Goal: Task Accomplishment & Management: Manage account settings

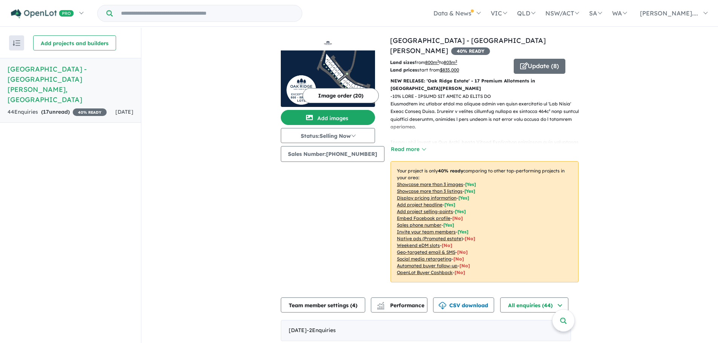
click at [333, 93] on button "Image order ( 20 )" at bounding box center [340, 95] width 76 height 15
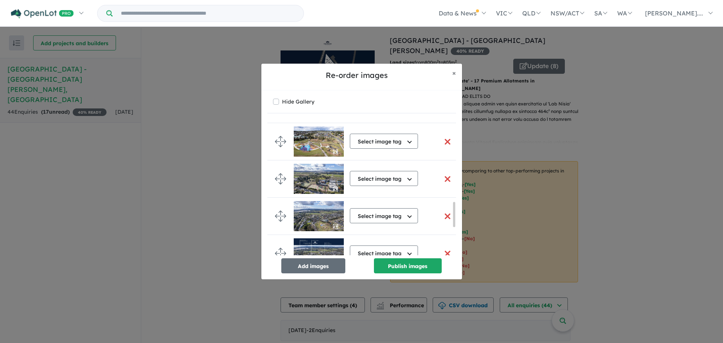
scroll to position [607, 0]
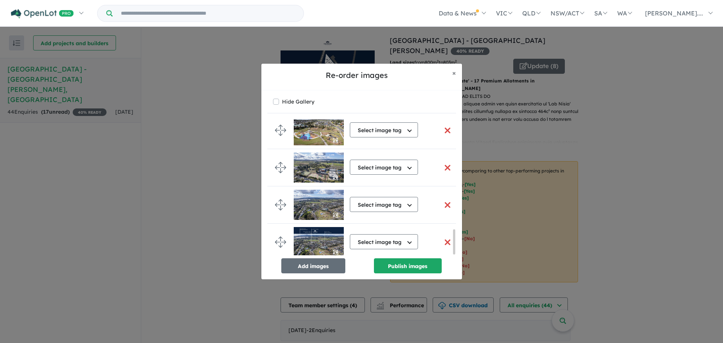
drag, startPoint x: 453, startPoint y: 185, endPoint x: 460, endPoint y: 276, distance: 90.6
click at [460, 276] on div "Hide Gallery Select image tag Select image tag Aerial Location Map Masterplan L…" at bounding box center [361, 184] width 201 height 189
click at [315, 269] on button "Add images" at bounding box center [313, 265] width 64 height 15
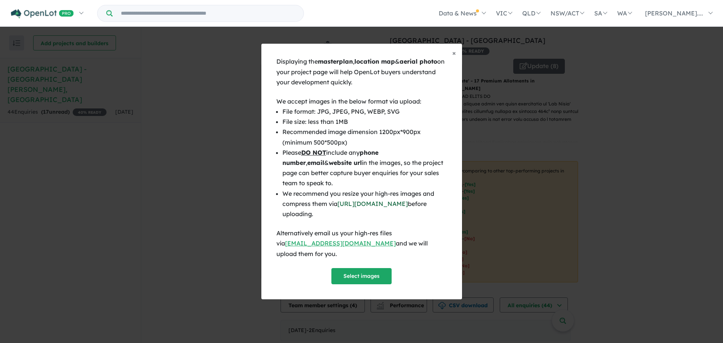
scroll to position [605, 0]
click at [371, 271] on button "Select images" at bounding box center [361, 276] width 60 height 16
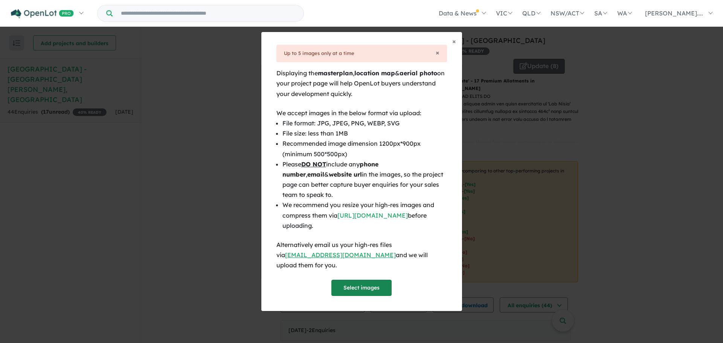
click at [368, 281] on button "Select images" at bounding box center [361, 288] width 60 height 16
click at [365, 282] on button "Select images" at bounding box center [361, 288] width 60 height 16
click at [373, 280] on button "Select images" at bounding box center [361, 288] width 60 height 16
click at [355, 282] on button "Select images" at bounding box center [361, 288] width 60 height 16
click at [376, 282] on button "Select images" at bounding box center [361, 288] width 60 height 16
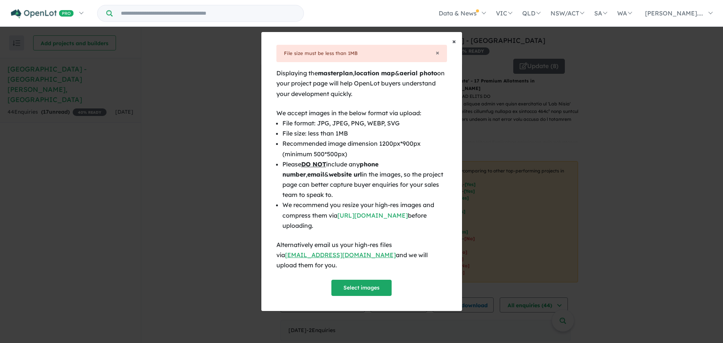
click at [456, 46] on span "×" at bounding box center [454, 41] width 4 height 9
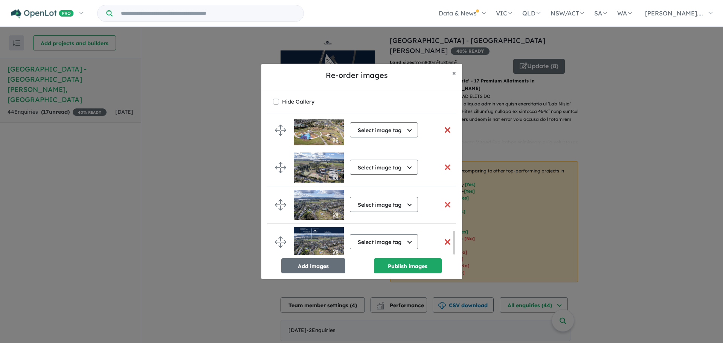
drag, startPoint x: 453, startPoint y: 227, endPoint x: 450, endPoint y: 267, distance: 39.7
click at [450, 267] on div "Select image tag Select image tag Aerial Location Map Masterplan Lifestyle Amen…" at bounding box center [361, 196] width 189 height 154
click at [410, 264] on button "Publish images" at bounding box center [408, 265] width 68 height 15
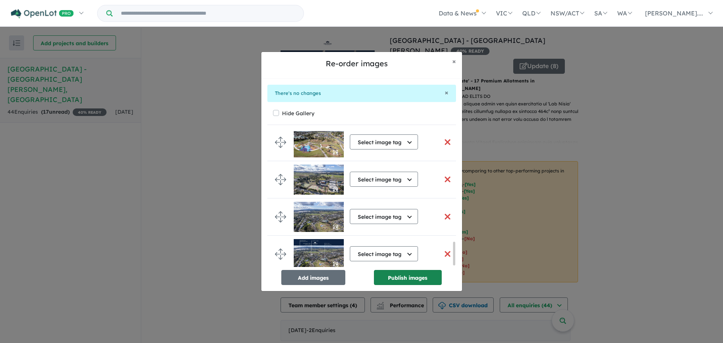
scroll to position [652, 0]
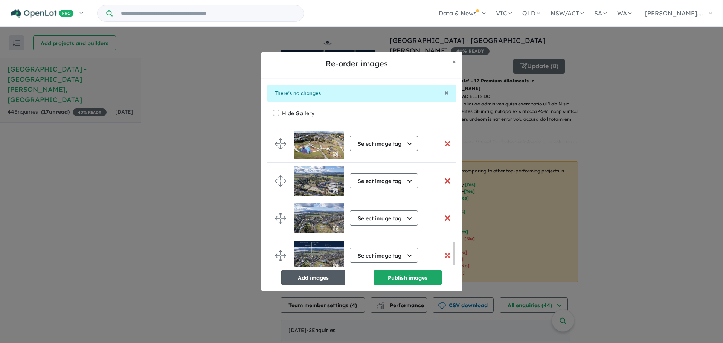
click at [299, 277] on button "Add images" at bounding box center [313, 277] width 64 height 15
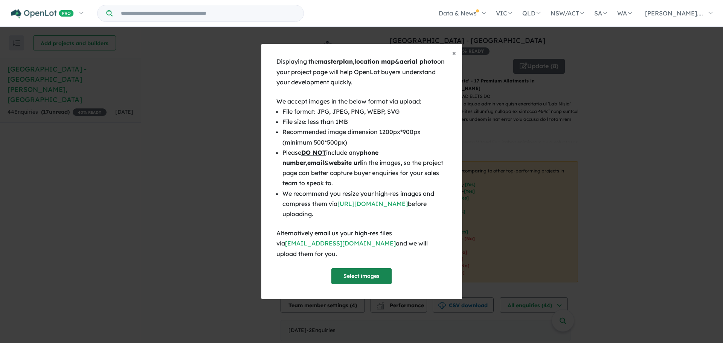
click at [366, 272] on button "Select images" at bounding box center [361, 276] width 60 height 16
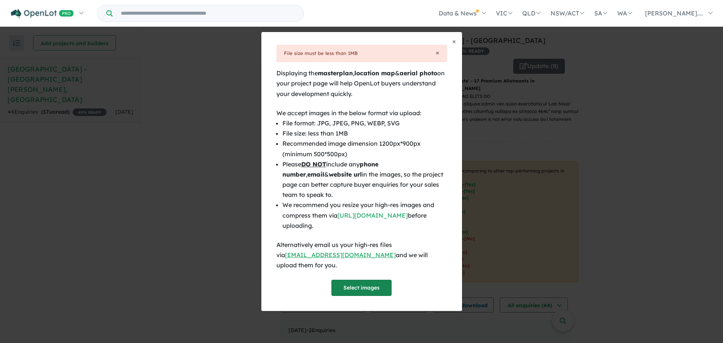
click at [369, 283] on button "Select images" at bounding box center [361, 288] width 60 height 16
click at [345, 280] on button "Select images" at bounding box center [361, 288] width 60 height 16
click at [354, 280] on button "Select images" at bounding box center [361, 288] width 60 height 16
drag, startPoint x: 366, startPoint y: 272, endPoint x: 365, endPoint y: 278, distance: 6.5
click at [366, 272] on div "Displaying the masterplan , location map & aerial photo on your project page wi…" at bounding box center [361, 182] width 171 height 228
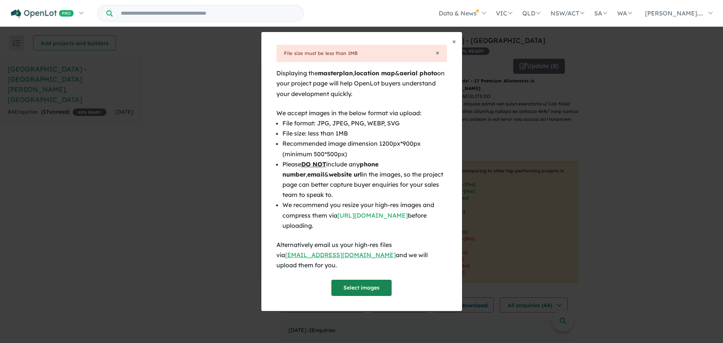
click at [364, 280] on button "Select images" at bounding box center [361, 288] width 60 height 16
click at [355, 286] on button "Select images" at bounding box center [361, 288] width 60 height 16
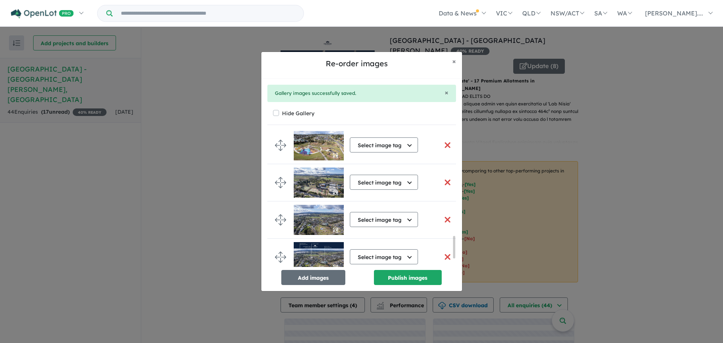
scroll to position [649, 0]
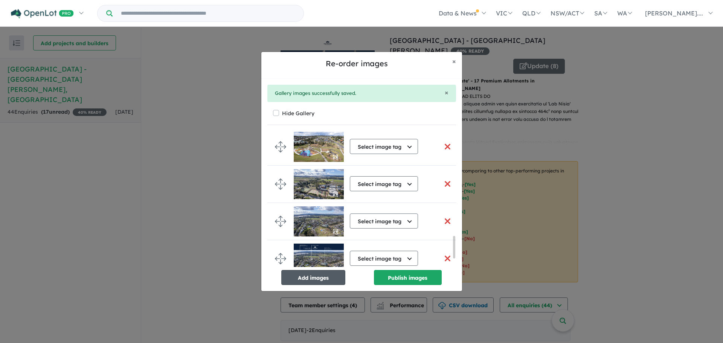
click at [318, 276] on button "Add images" at bounding box center [313, 277] width 64 height 15
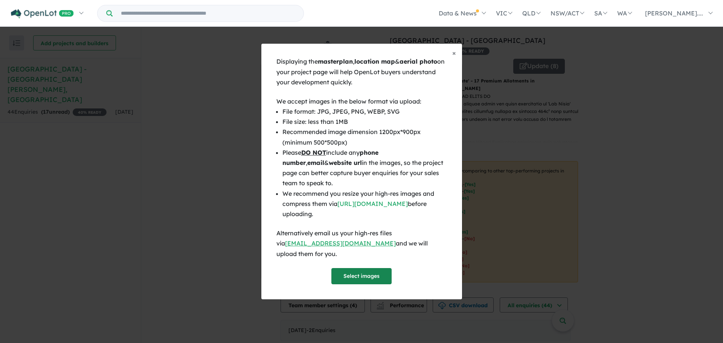
click at [355, 270] on button "Select images" at bounding box center [361, 276] width 60 height 16
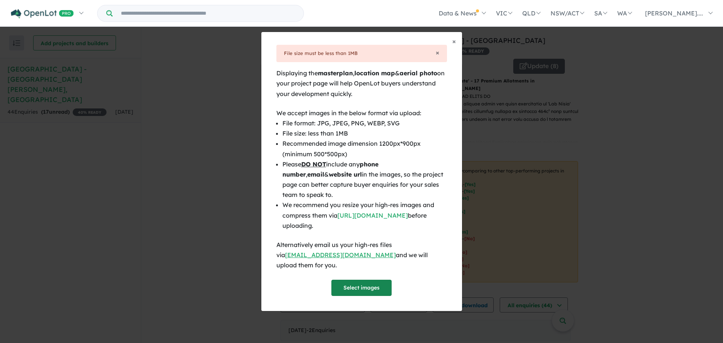
click at [343, 280] on button "Select images" at bounding box center [361, 288] width 60 height 16
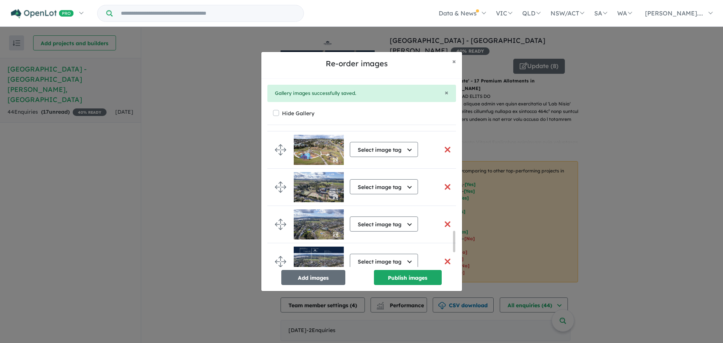
scroll to position [731, 0]
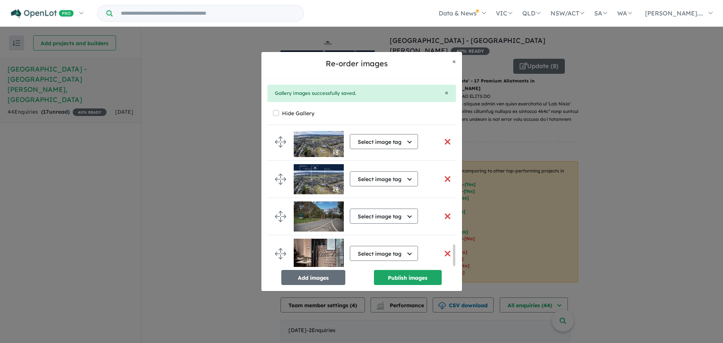
drag, startPoint x: 453, startPoint y: 240, endPoint x: 453, endPoint y: 265, distance: 24.9
click at [453, 265] on div at bounding box center [454, 255] width 2 height 22
click at [316, 275] on button "Add images" at bounding box center [313, 277] width 64 height 15
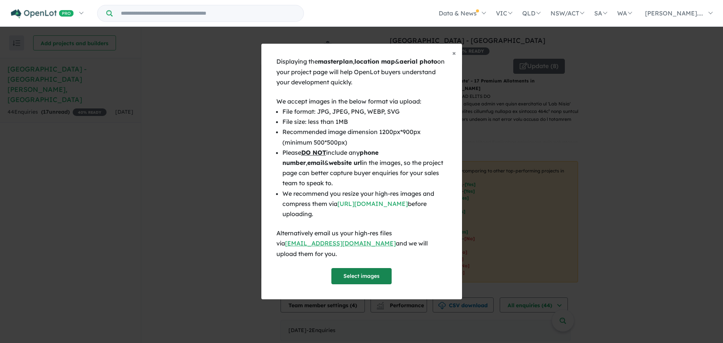
click at [351, 269] on button "Select images" at bounding box center [361, 276] width 60 height 16
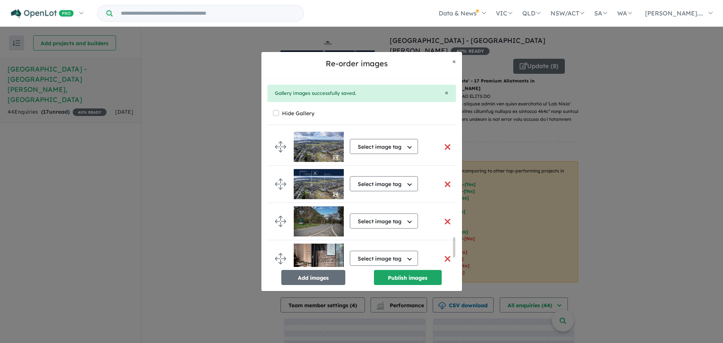
scroll to position [728, 0]
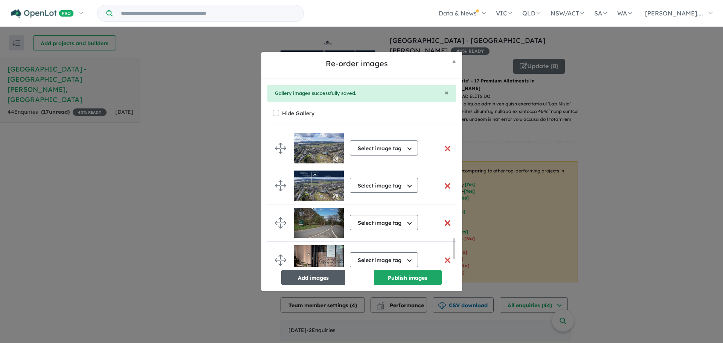
click at [315, 276] on button "Add images" at bounding box center [313, 277] width 64 height 15
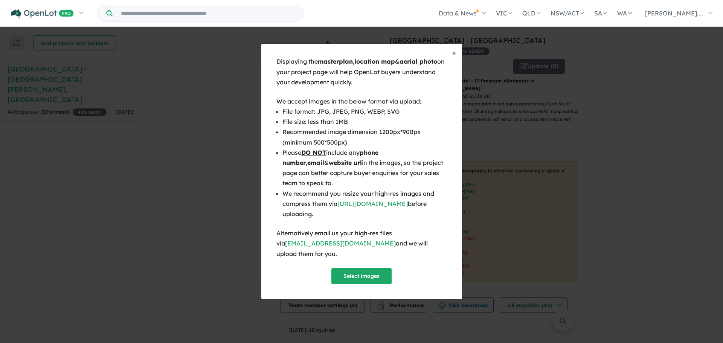
scroll to position [726, 0]
click at [356, 270] on button "Select images" at bounding box center [361, 276] width 60 height 16
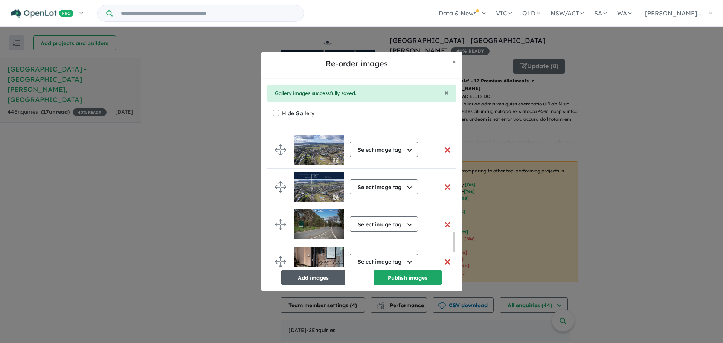
click at [332, 278] on button "Add images" at bounding box center [313, 277] width 64 height 15
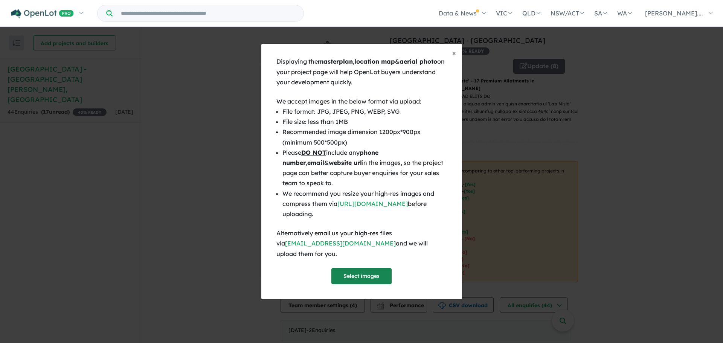
click at [352, 272] on button "Select images" at bounding box center [361, 276] width 60 height 16
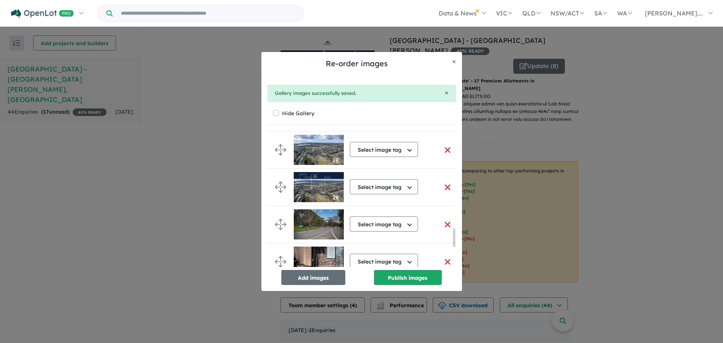
scroll to position [849, 0]
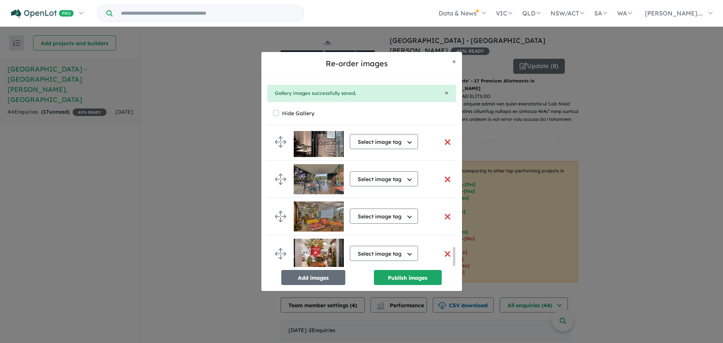
drag, startPoint x: 453, startPoint y: 235, endPoint x: 456, endPoint y: 272, distance: 37.0
click at [456, 272] on div "Select image tag Select image tag Aerial Location Map Masterplan Lifestyle Amen…" at bounding box center [361, 208] width 189 height 154
click at [328, 274] on button "Add images" at bounding box center [313, 277] width 64 height 15
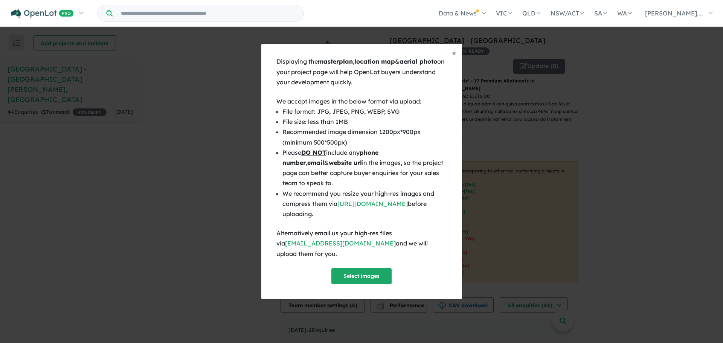
scroll to position [847, 0]
click at [358, 273] on button "Select images" at bounding box center [361, 276] width 60 height 16
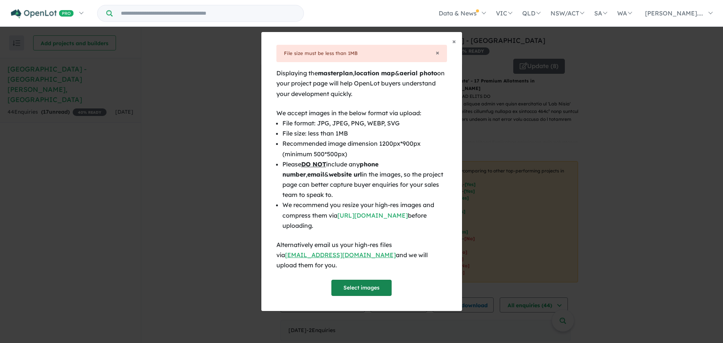
click at [353, 282] on button "Select images" at bounding box center [361, 288] width 60 height 16
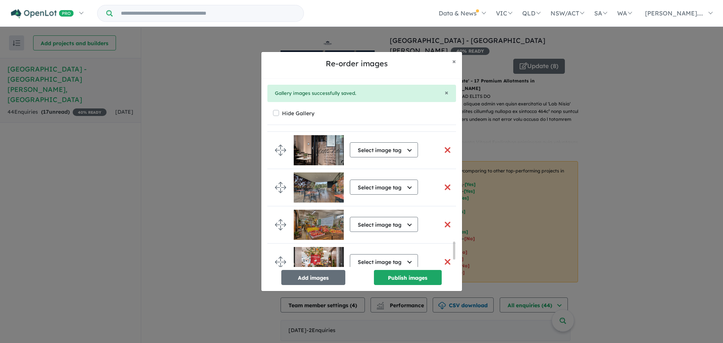
scroll to position [895, 0]
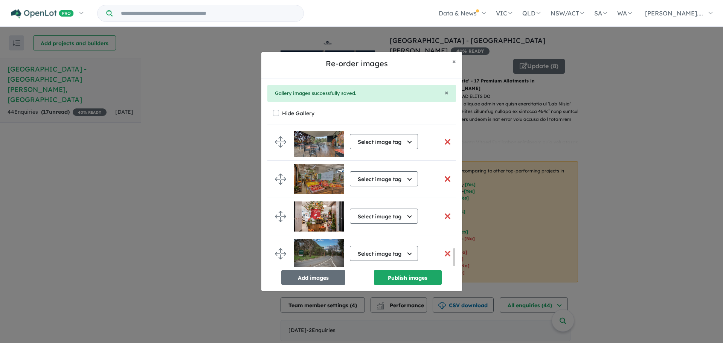
drag, startPoint x: 455, startPoint y: 249, endPoint x: 456, endPoint y: 270, distance: 21.1
click at [456, 270] on div "Select image tag Select image tag Aerial Location Map Masterplan Lifestyle Amen…" at bounding box center [361, 208] width 189 height 154
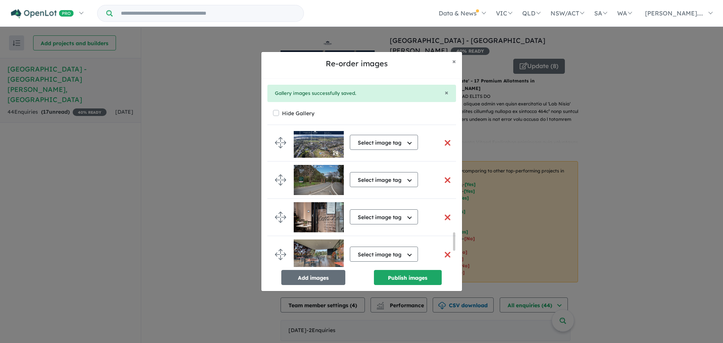
scroll to position [771, 0]
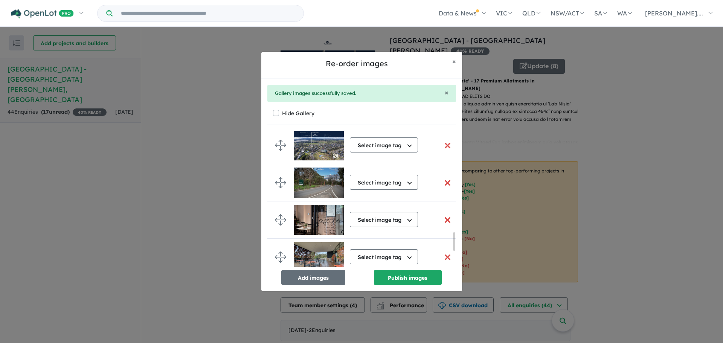
drag, startPoint x: 454, startPoint y: 261, endPoint x: 452, endPoint y: 246, distance: 15.6
click at [452, 246] on div "Select image tag Select image tag Aerial Location Map Masterplan Lifestyle Amen…" at bounding box center [361, 199] width 189 height 136
click at [446, 183] on button "button" at bounding box center [448, 183] width 16 height 16
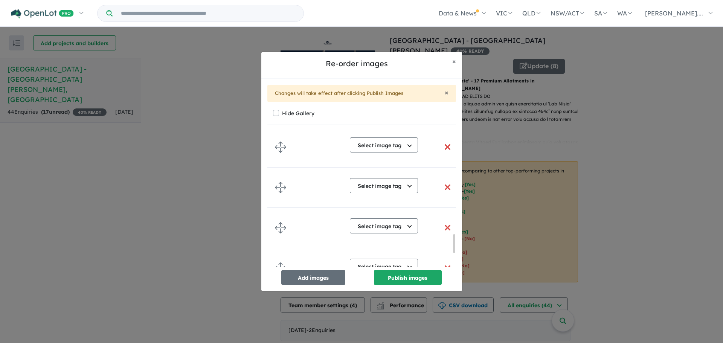
scroll to position [770, 0]
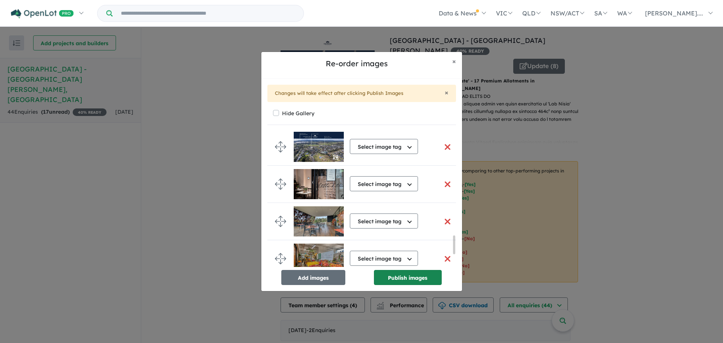
click at [402, 274] on button "Publish images" at bounding box center [408, 277] width 68 height 15
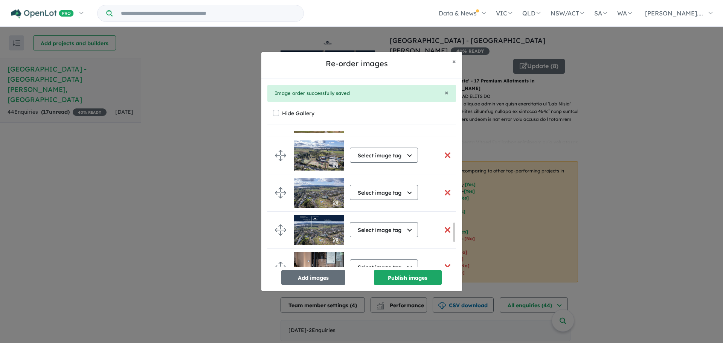
scroll to position [669, 0]
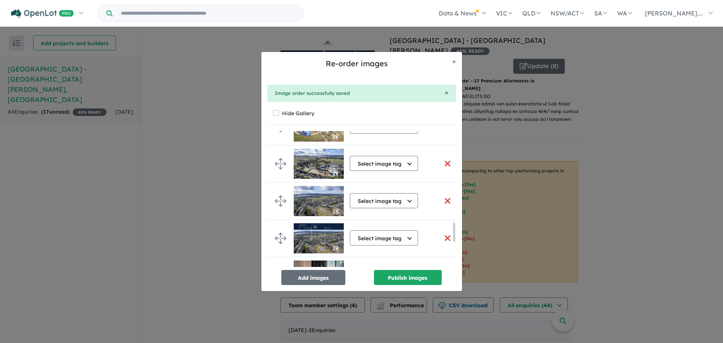
drag, startPoint x: 454, startPoint y: 241, endPoint x: 455, endPoint y: 229, distance: 12.1
click at [455, 229] on div "Select image tag Select image tag Aerial Location Map Masterplan Lifestyle Amen…" at bounding box center [361, 199] width 189 height 136
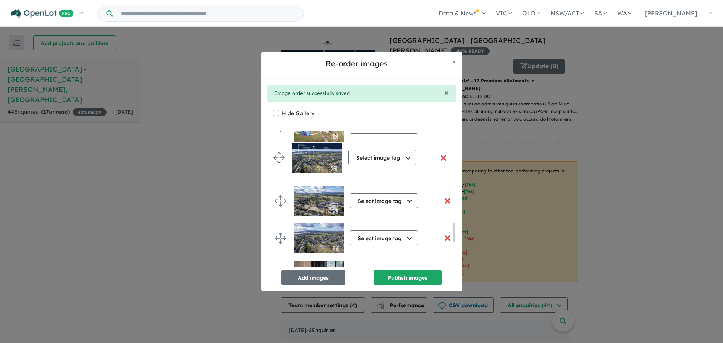
drag, startPoint x: 278, startPoint y: 237, endPoint x: 276, endPoint y: 157, distance: 80.6
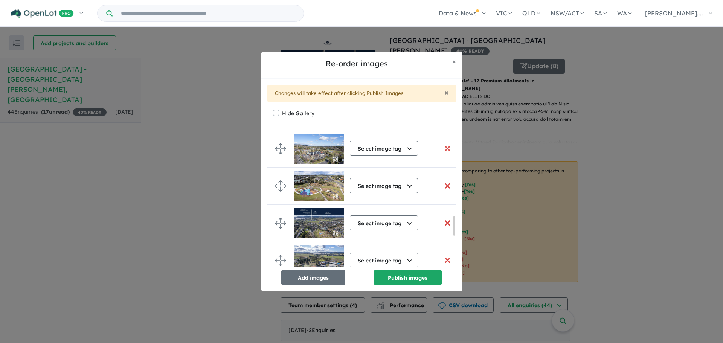
scroll to position [598, 0]
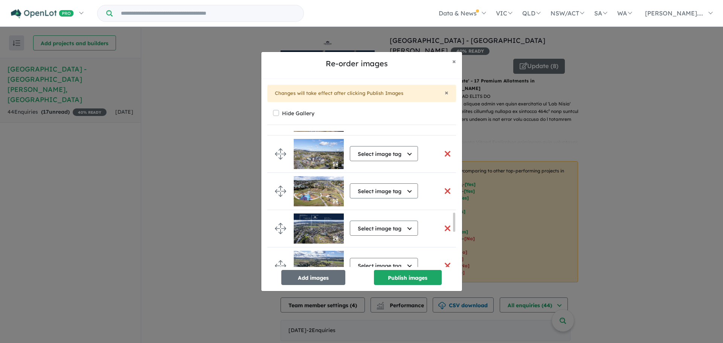
drag, startPoint x: 453, startPoint y: 232, endPoint x: 453, endPoint y: 223, distance: 8.7
click at [453, 223] on div at bounding box center [454, 222] width 2 height 19
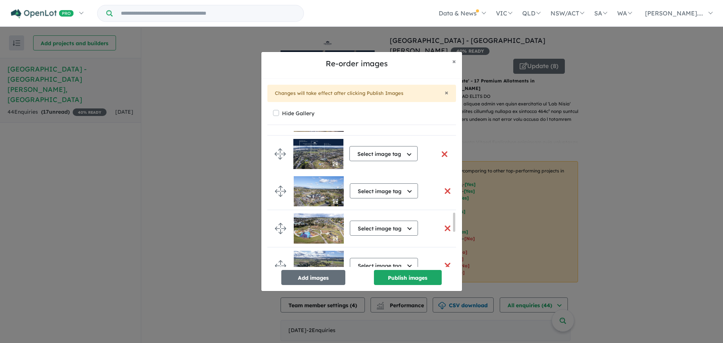
drag, startPoint x: 275, startPoint y: 227, endPoint x: 275, endPoint y: 153, distance: 74.6
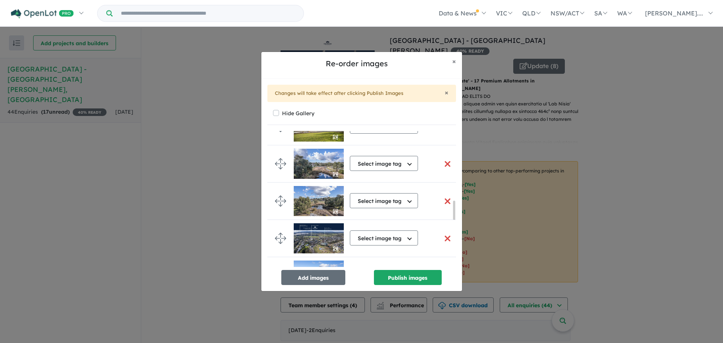
scroll to position [502, 0]
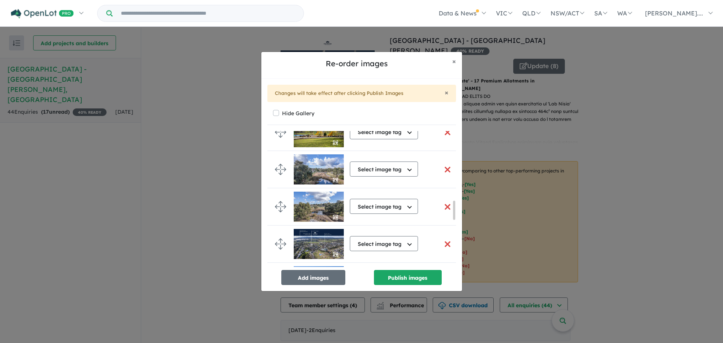
drag, startPoint x: 454, startPoint y: 221, endPoint x: 455, endPoint y: 211, distance: 10.9
click at [455, 211] on div at bounding box center [454, 210] width 2 height 19
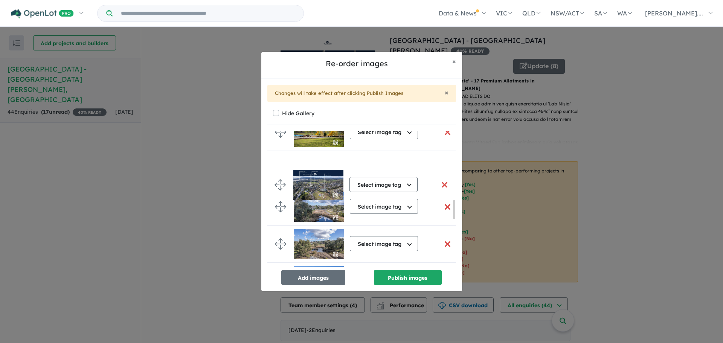
drag, startPoint x: 282, startPoint y: 245, endPoint x: 282, endPoint y: 186, distance: 59.5
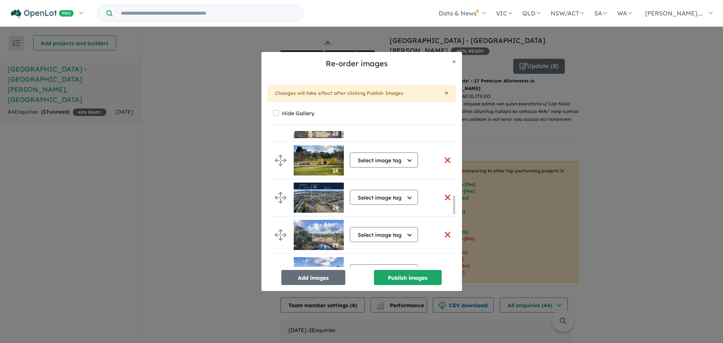
scroll to position [440, 0]
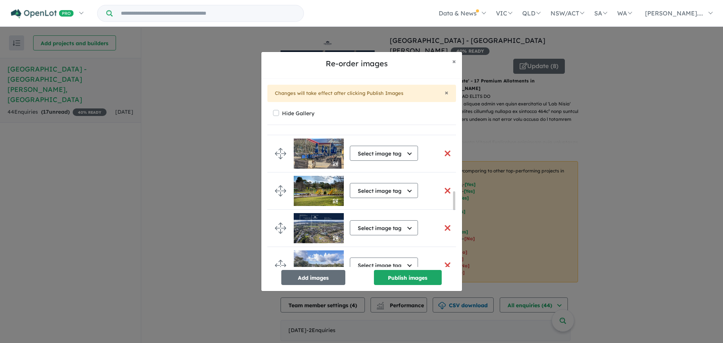
drag, startPoint x: 455, startPoint y: 213, endPoint x: 454, endPoint y: 205, distance: 7.9
click at [454, 205] on div at bounding box center [454, 200] width 2 height 19
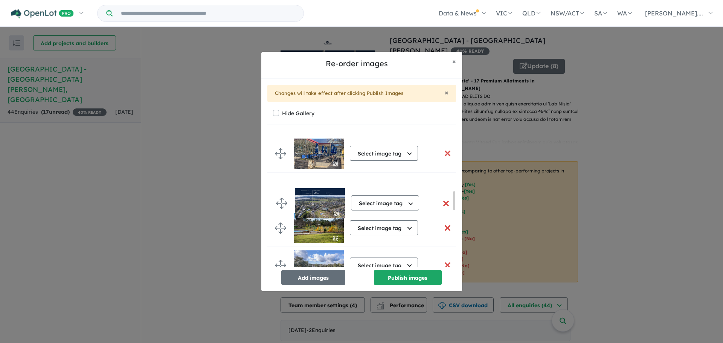
drag, startPoint x: 279, startPoint y: 224, endPoint x: 279, endPoint y: 191, distance: 32.8
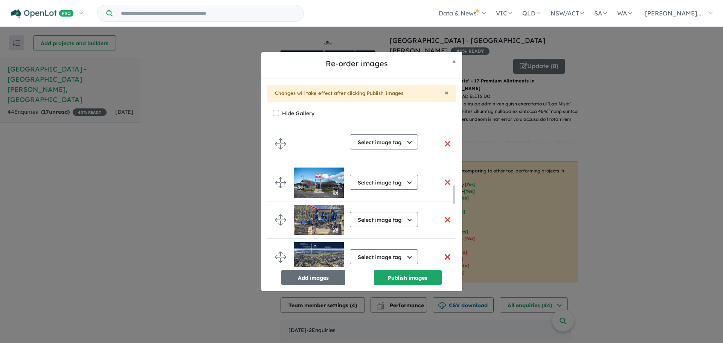
scroll to position [357, 0]
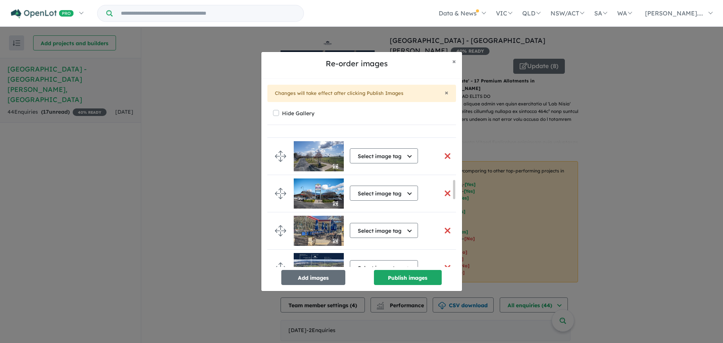
drag, startPoint x: 453, startPoint y: 205, endPoint x: 453, endPoint y: 195, distance: 9.8
click at [453, 195] on div at bounding box center [454, 189] width 2 height 19
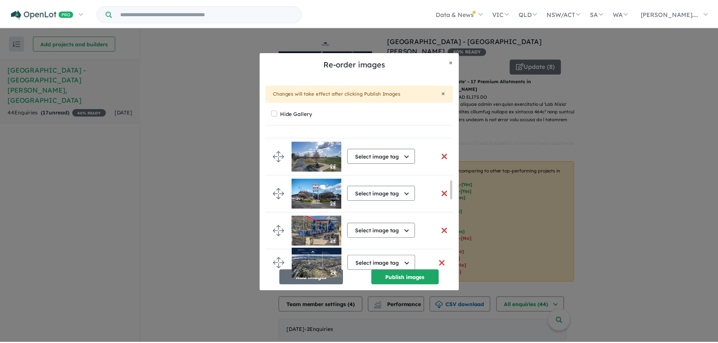
scroll to position [362, 0]
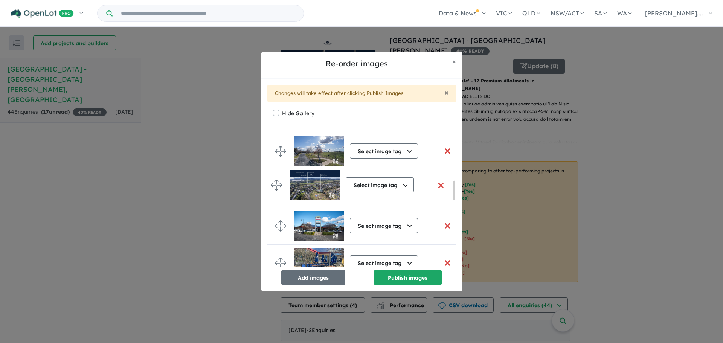
drag, startPoint x: 279, startPoint y: 265, endPoint x: 275, endPoint y: 182, distance: 83.0
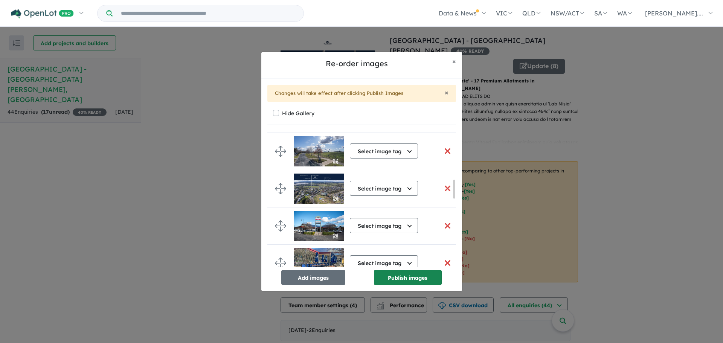
click at [410, 277] on button "Publish images" at bounding box center [408, 277] width 68 height 15
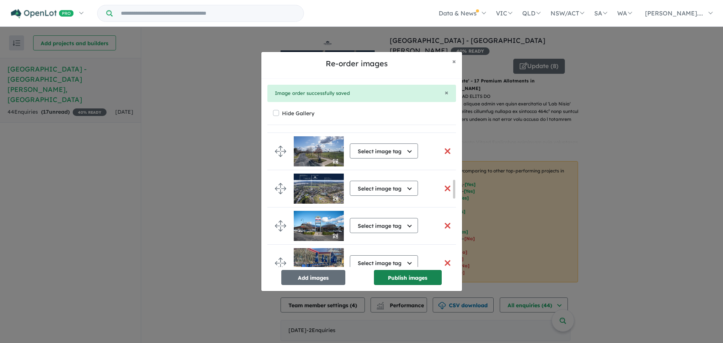
click at [409, 274] on button "Publish images" at bounding box center [408, 277] width 68 height 15
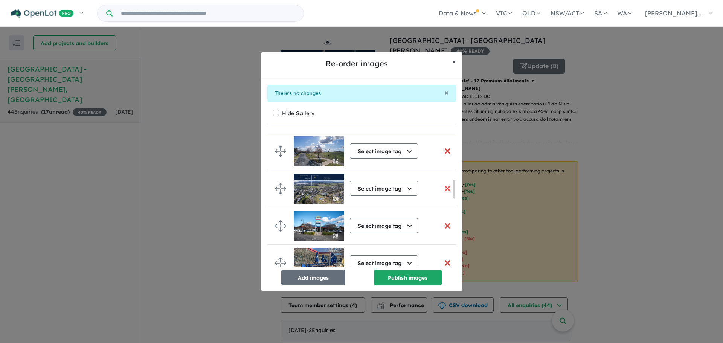
click at [455, 61] on span "×" at bounding box center [454, 61] width 4 height 9
